Goal: Information Seeking & Learning: Learn about a topic

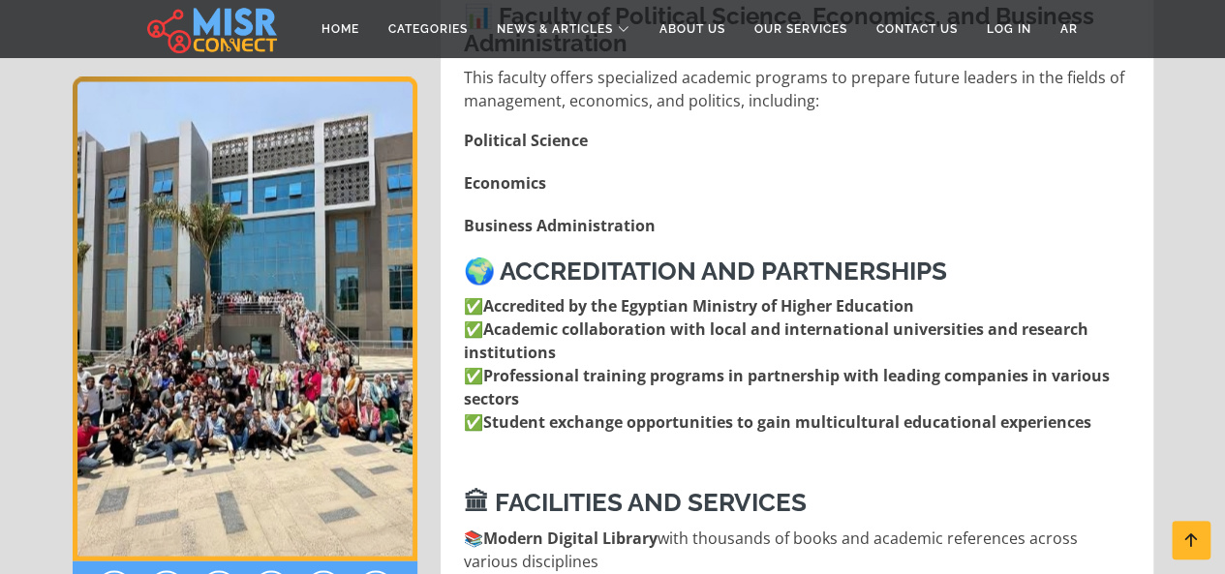
scroll to position [1743, 0]
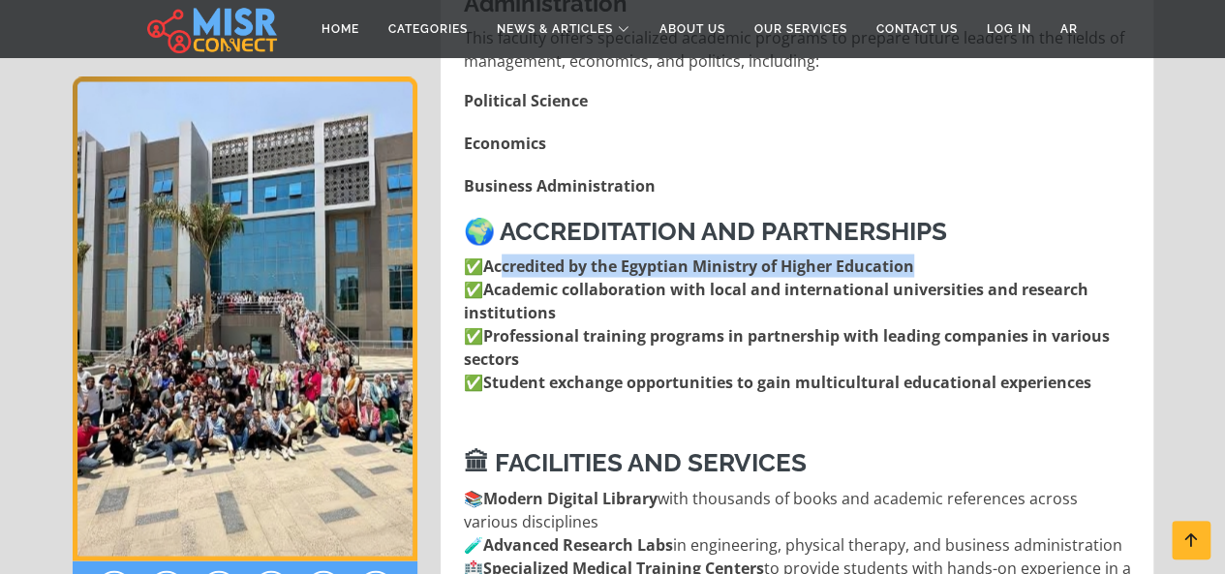
drag, startPoint x: 504, startPoint y: 224, endPoint x: 916, endPoint y: 214, distance: 412.7
click at [914, 255] on strong "Accredited by the Egyptian Ministry of Higher Education" at bounding box center [698, 265] width 431 height 21
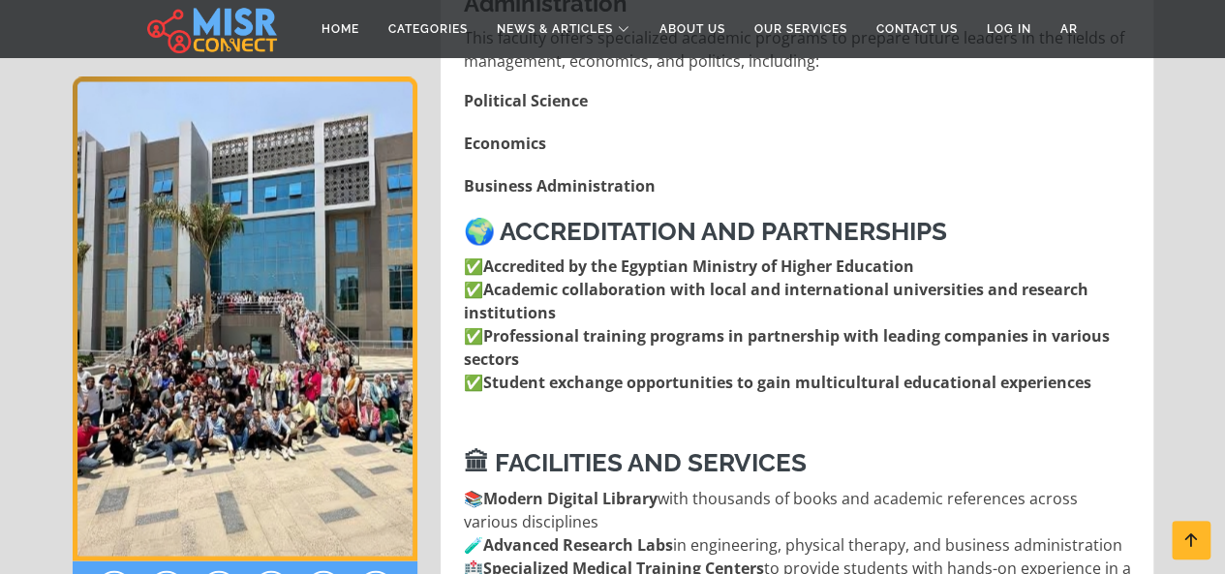
drag, startPoint x: 802, startPoint y: 243, endPoint x: 633, endPoint y: 231, distance: 168.9
click at [801, 278] on strong "Academic collaboration with local and international universities and research i…" at bounding box center [776, 300] width 625 height 45
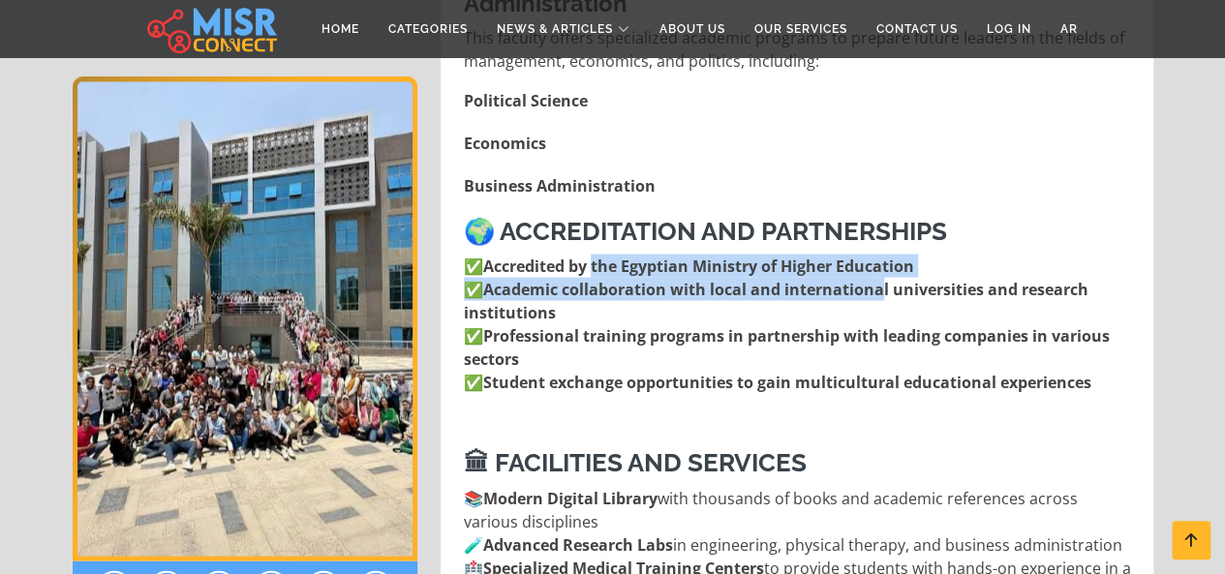
drag, startPoint x: 599, startPoint y: 228, endPoint x: 883, endPoint y: 246, distance: 285.3
click at [881, 254] on p "✅ Accredited by the Egyptian Ministry of Higher Education ✅ Academic collaborat…" at bounding box center [799, 323] width 670 height 139
click at [883, 278] on strong "Academic collaboration with local and international universities and research i…" at bounding box center [776, 300] width 625 height 45
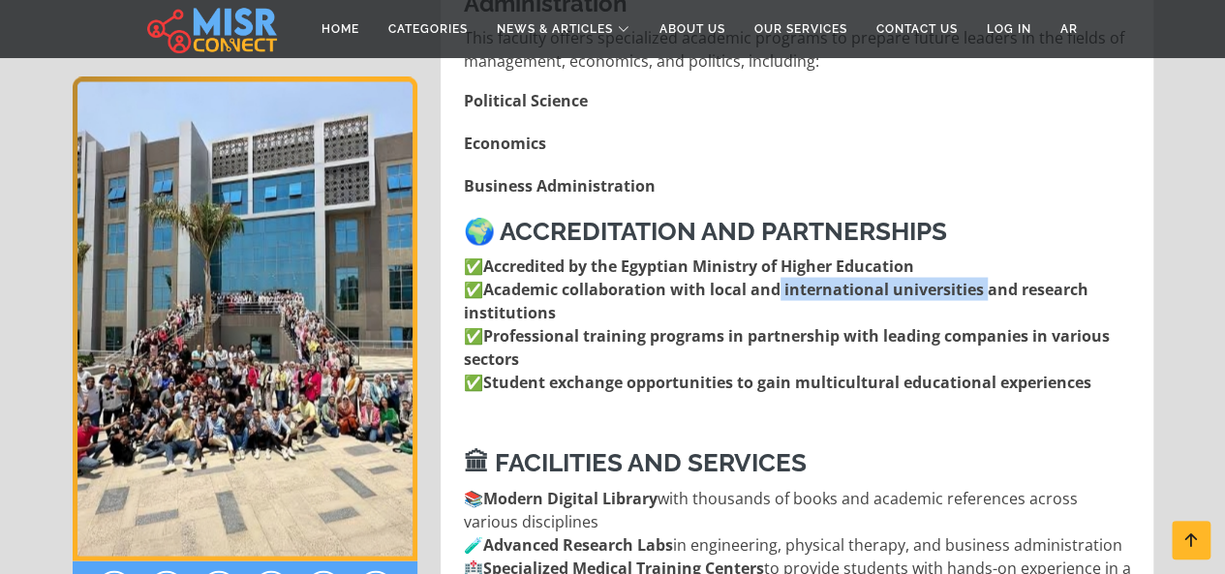
drag, startPoint x: 783, startPoint y: 241, endPoint x: 987, endPoint y: 240, distance: 204.4
click at [988, 278] on strong "Academic collaboration with local and international universities and research i…" at bounding box center [776, 300] width 625 height 45
click at [985, 278] on strong "Academic collaboration with local and international universities and research i…" at bounding box center [776, 300] width 625 height 45
click at [663, 324] on strong "Professional training programs in partnership with leading companies in various…" at bounding box center [787, 346] width 646 height 45
drag, startPoint x: 489, startPoint y: 288, endPoint x: 757, endPoint y: 276, distance: 268.5
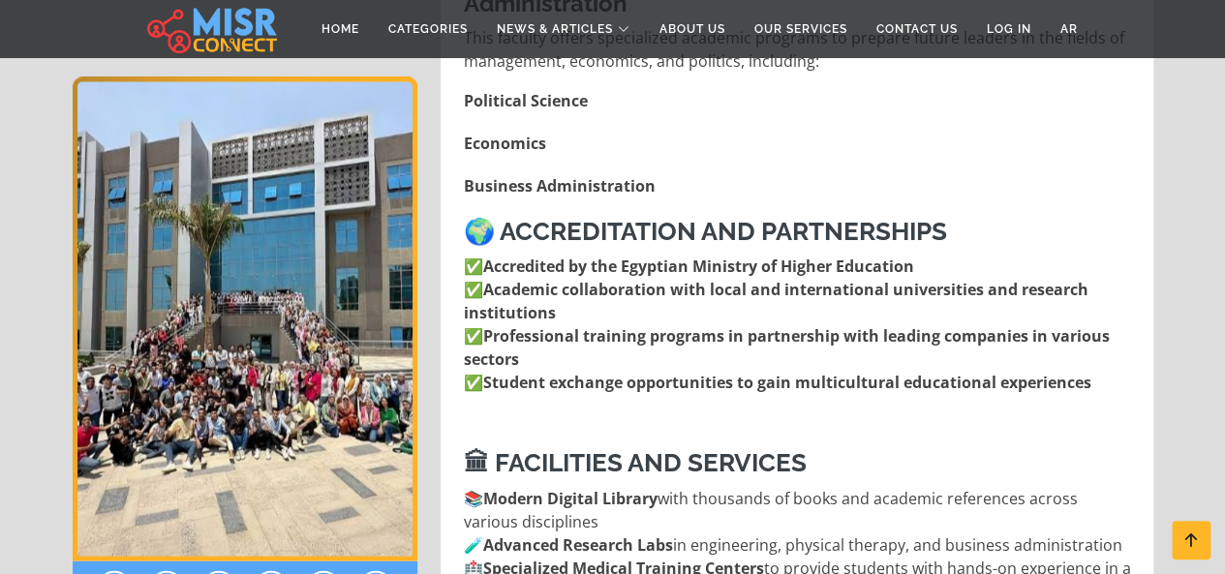
click at [757, 276] on p "✅ Accredited by the Egyptian Ministry of Higher Education ✅ Academic collaborat…" at bounding box center [799, 323] width 670 height 139
click at [740, 324] on strong "Professional training programs in partnership with leading companies in various…" at bounding box center [787, 346] width 646 height 45
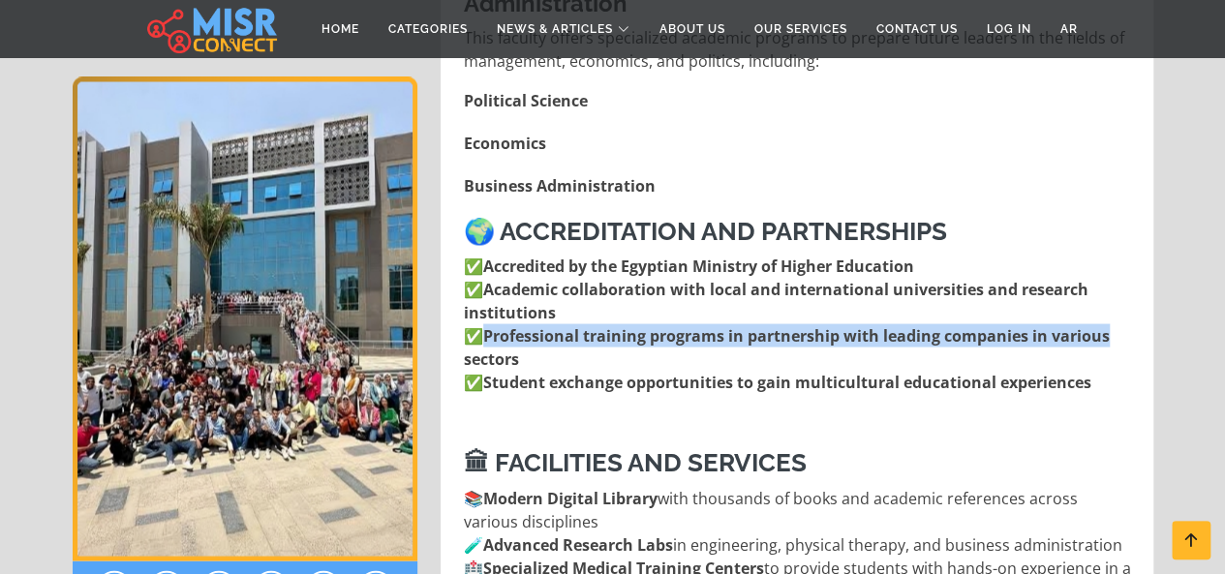
drag, startPoint x: 490, startPoint y: 290, endPoint x: 1123, endPoint y: 295, distance: 633.4
click at [1123, 295] on p "✅ Accredited by the Egyptian Ministry of Higher Education ✅ Academic collaborat…" at bounding box center [799, 323] width 670 height 139
click at [1115, 296] on p "✅ Accredited by the Egyptian Ministry of Higher Education ✅ Academic collaborat…" at bounding box center [799, 323] width 670 height 139
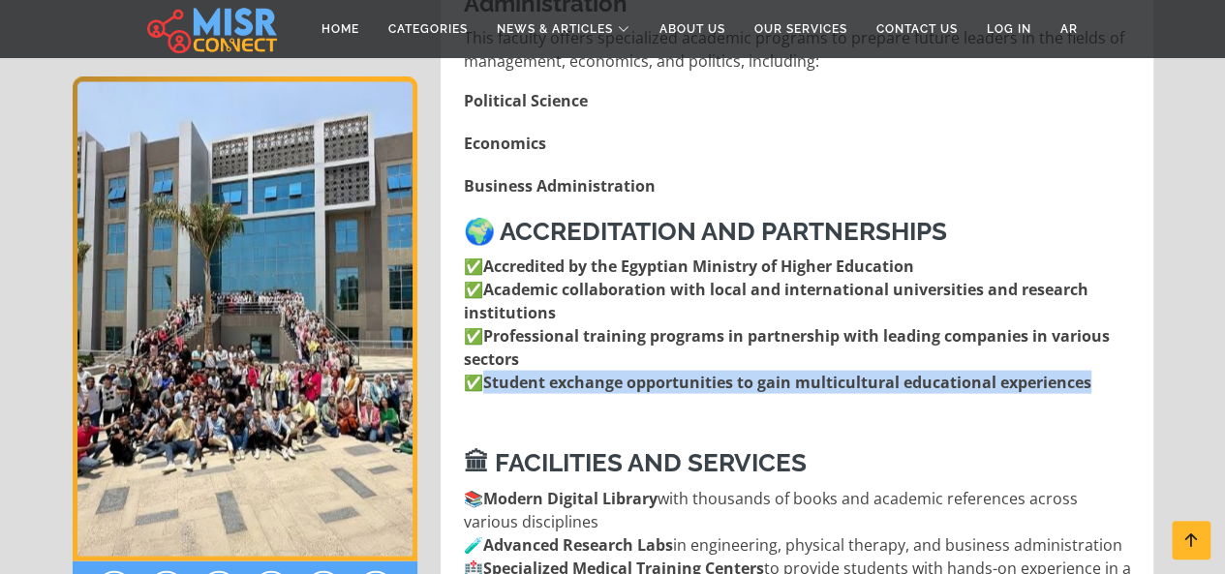
drag, startPoint x: 486, startPoint y: 336, endPoint x: 1114, endPoint y: 337, distance: 627.6
click at [1114, 337] on p "✅ Accredited by the Egyptian Ministry of Higher Education ✅ Academic collaborat…" at bounding box center [799, 323] width 670 height 139
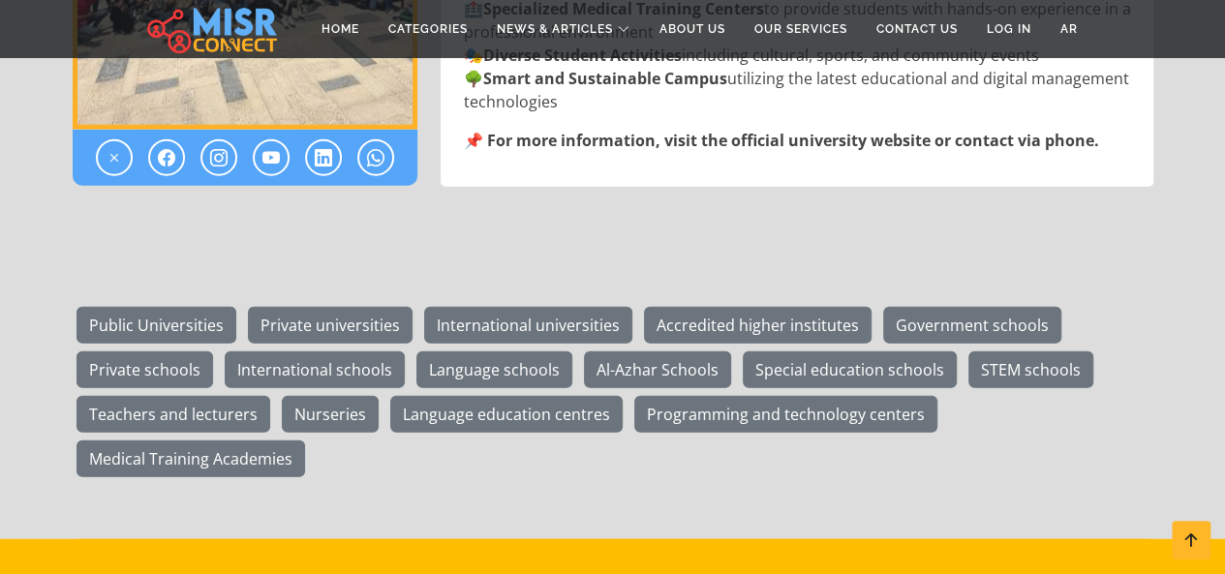
scroll to position [2324, 0]
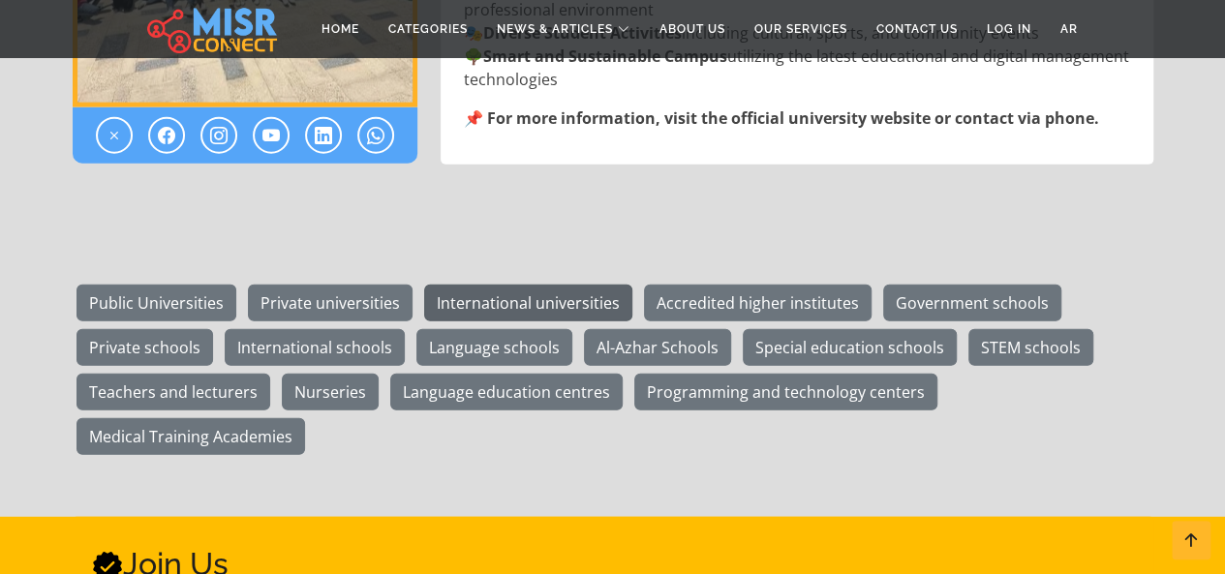
click at [558, 285] on link "International universities" at bounding box center [528, 303] width 208 height 37
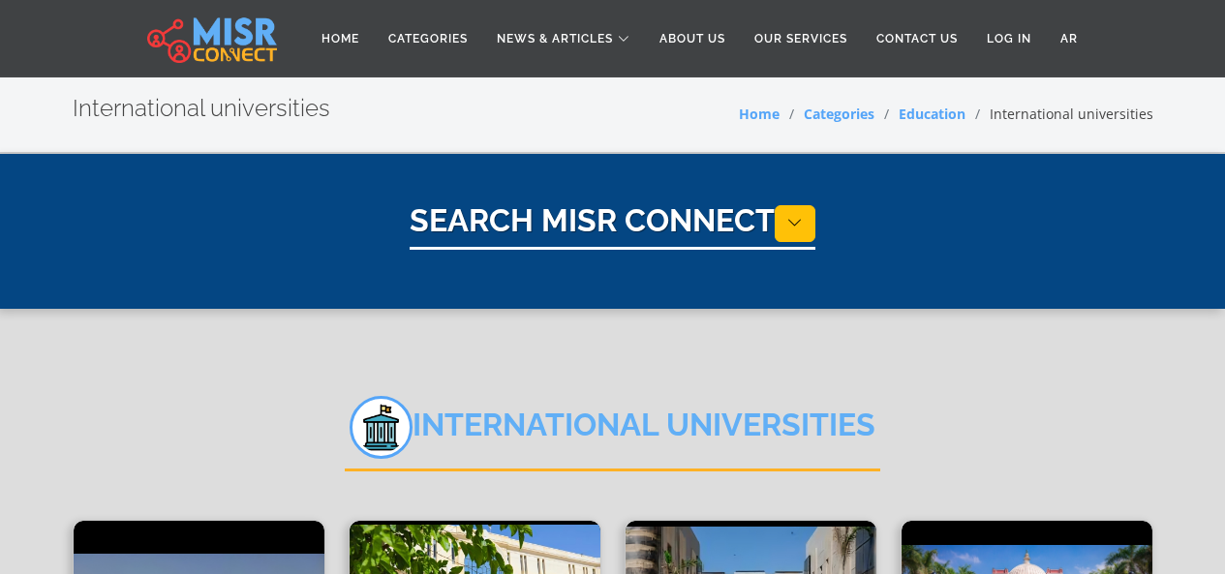
select select "*********"
select select "**********"
